Goal: Task Accomplishment & Management: Complete application form

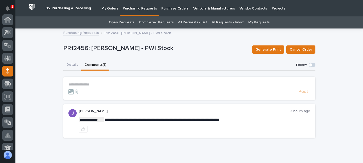
scroll to position [51, 0]
click at [114, 8] on p "My Orders" at bounding box center [109, 5] width 17 height 11
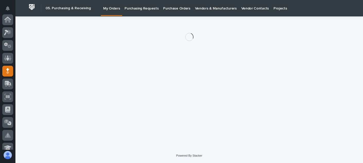
scroll to position [51, 0]
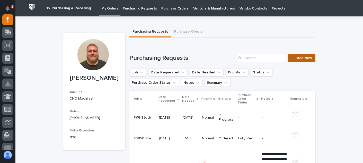
click at [297, 59] on span "Add New" at bounding box center [304, 58] width 15 height 4
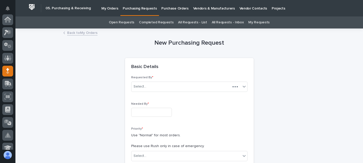
scroll to position [51, 0]
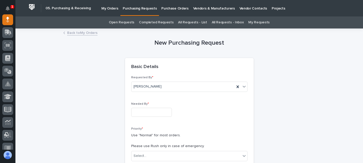
click at [158, 113] on input "text" at bounding box center [151, 112] width 41 height 9
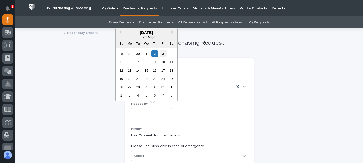
click at [163, 55] on div "3" at bounding box center [162, 53] width 7 height 7
type input "**********"
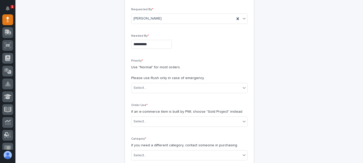
scroll to position [77, 0]
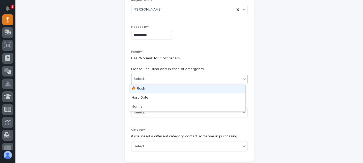
click at [165, 79] on div "Select..." at bounding box center [185, 79] width 109 height 8
click at [158, 89] on div "🔥 Rush" at bounding box center [187, 89] width 116 height 9
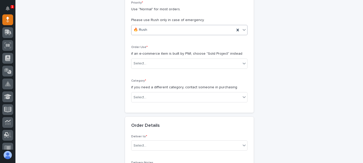
scroll to position [128, 0]
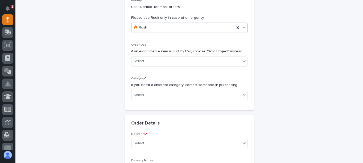
click at [165, 67] on div "Order Use * if an e-commerce item is built by PWI, choose "Sold Project" instea…" at bounding box center [189, 56] width 116 height 27
click at [165, 64] on div "Select..." at bounding box center [185, 61] width 109 height 8
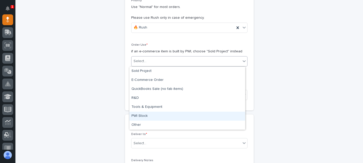
click at [152, 116] on div "PWI Stock" at bounding box center [187, 116] width 116 height 9
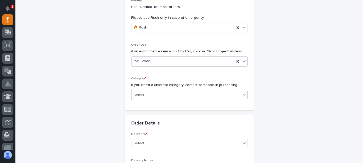
click at [152, 95] on div "Select..." at bounding box center [185, 95] width 109 height 8
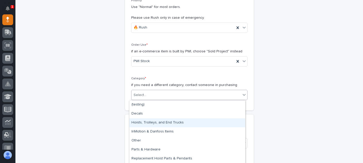
scroll to position [18, 0]
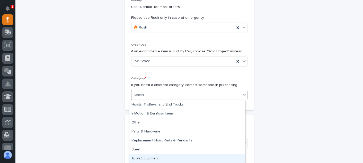
click at [150, 157] on div "Tools/Equipment" at bounding box center [187, 158] width 116 height 9
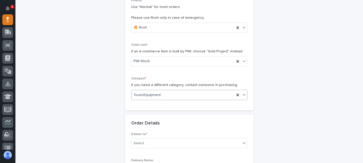
click at [126, 125] on div "Order Details" at bounding box center [189, 124] width 128 height 18
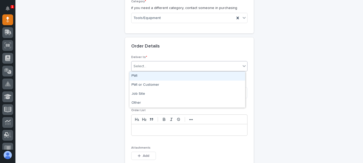
click at [150, 67] on div "Select..." at bounding box center [185, 66] width 109 height 8
click at [147, 75] on div "PWI" at bounding box center [187, 76] width 116 height 9
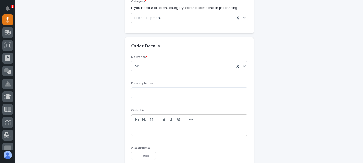
click at [145, 99] on div "Delivery Notes" at bounding box center [189, 92] width 116 height 21
click at [144, 97] on textarea at bounding box center [189, 92] width 116 height 11
type textarea "********"
click at [145, 126] on div at bounding box center [189, 129] width 116 height 11
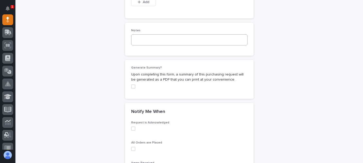
scroll to position [360, 0]
click at [131, 129] on span at bounding box center [133, 128] width 4 height 4
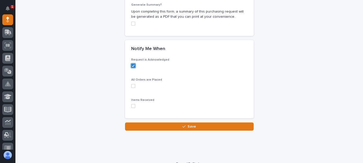
scroll to position [430, 0]
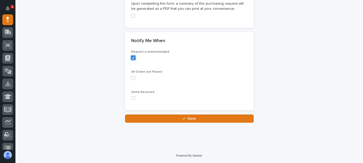
click at [132, 78] on span at bounding box center [133, 78] width 4 height 4
click at [131, 98] on span at bounding box center [133, 98] width 4 height 4
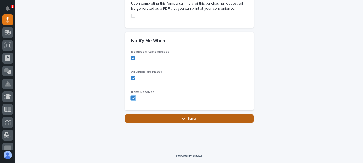
click at [160, 123] on button "Save" at bounding box center [189, 119] width 128 height 8
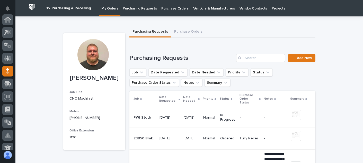
scroll to position [51, 0]
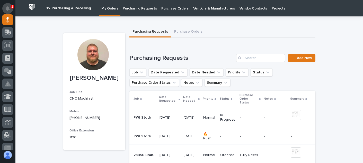
click at [4, 4] on button "Notifications" at bounding box center [7, 8] width 11 height 11
